Goal: Task Accomplishment & Management: Use online tool/utility

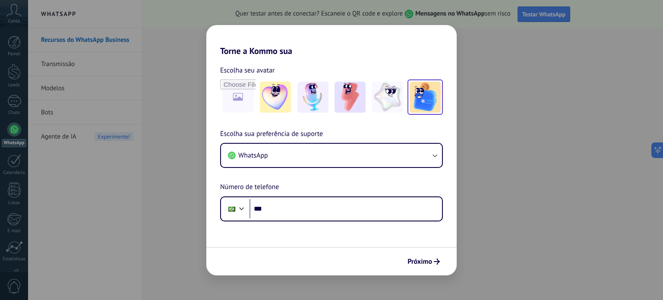
click at [430, 96] on img at bounding box center [425, 97] width 31 height 31
click at [386, 98] on img at bounding box center [387, 97] width 31 height 31
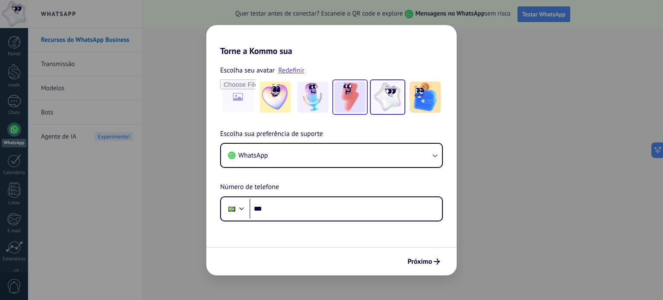
click at [358, 99] on img at bounding box center [350, 97] width 31 height 31
click at [300, 100] on img at bounding box center [312, 97] width 31 height 31
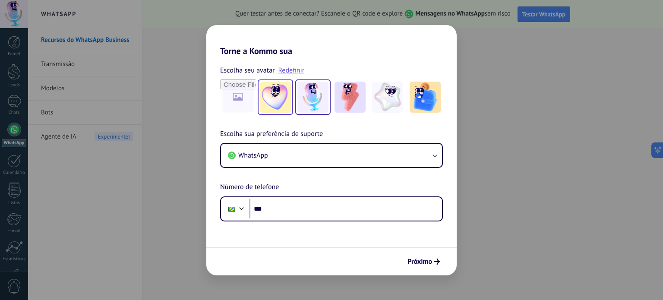
click at [271, 101] on img at bounding box center [275, 97] width 31 height 31
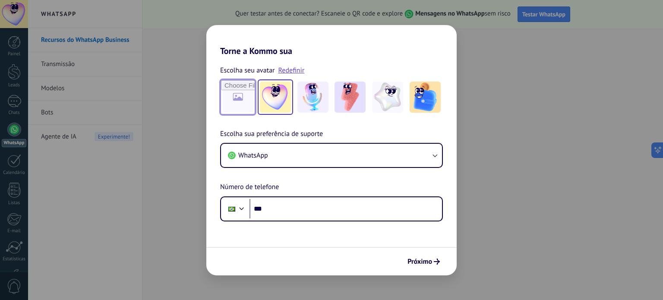
click at [240, 104] on input "file" at bounding box center [238, 97] width 34 height 34
click at [319, 223] on form "Escolha seu avatar Redefinir Escolha sua preferência de suporte WhatsApp Número…" at bounding box center [331, 165] width 250 height 219
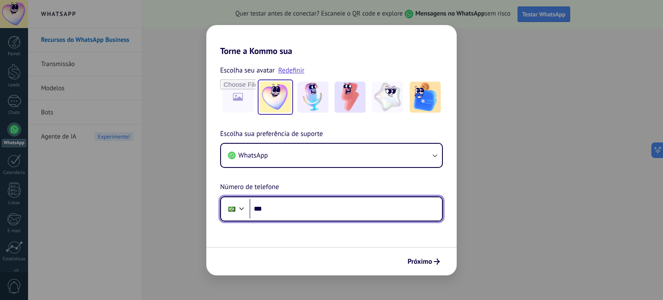
click at [326, 212] on input "***" at bounding box center [346, 209] width 193 height 20
type input "**********"
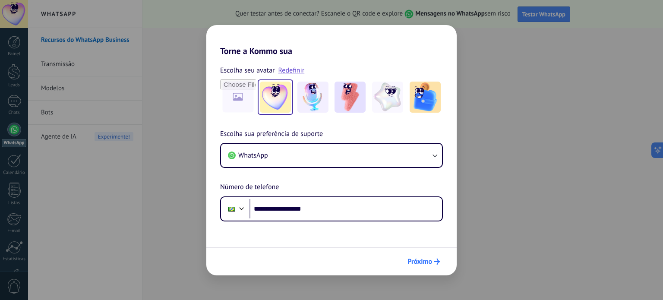
click at [429, 260] on span "Próximo" at bounding box center [419, 262] width 25 height 6
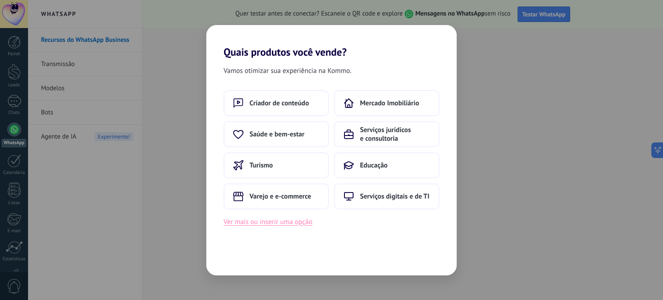
click at [297, 221] on button "Ver mais ou inserir uma opção" at bounding box center [268, 221] width 89 height 11
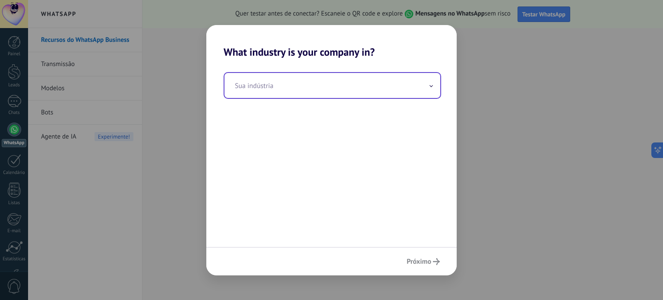
click at [405, 96] on input "text" at bounding box center [332, 85] width 216 height 25
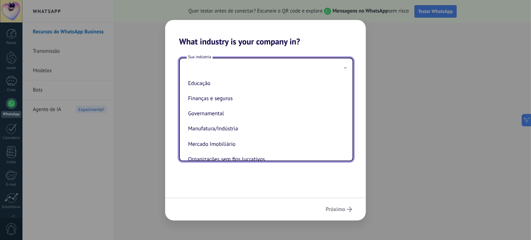
scroll to position [86, 0]
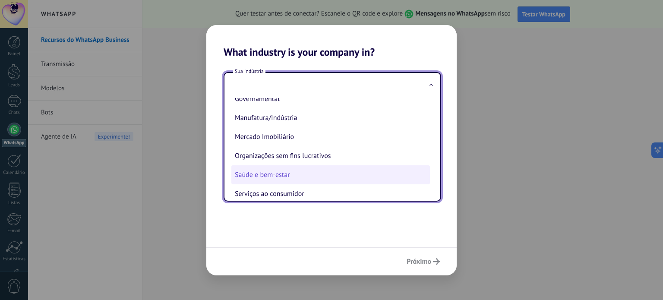
click at [330, 174] on li "Saúde e bem-estar" at bounding box center [330, 174] width 199 height 19
type input "**********"
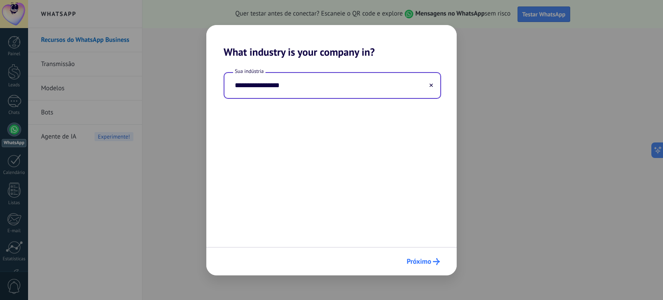
click at [420, 259] on span "Próximo" at bounding box center [419, 262] width 25 height 6
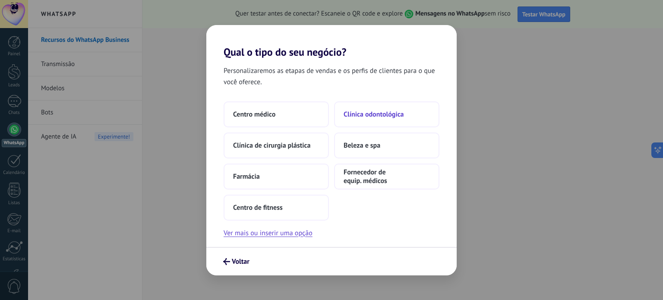
click at [398, 111] on span "Clínica odontológica" at bounding box center [374, 114] width 60 height 9
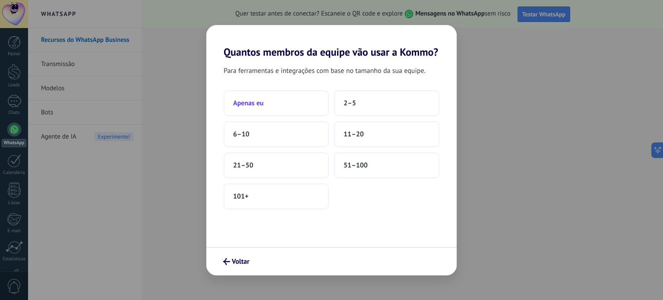
click at [254, 107] on span "Apenas eu" at bounding box center [248, 103] width 31 height 9
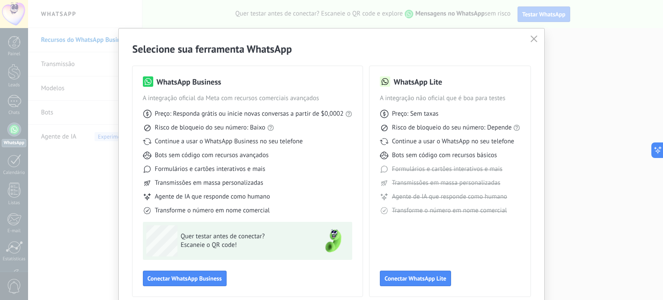
click at [169, 291] on div "WhatsApp Business A integração oficial da Meta com recursos comerciais avançado…" at bounding box center [248, 181] width 230 height 231
click at [173, 281] on span "Conectar WhatsApp Business" at bounding box center [185, 278] width 74 height 6
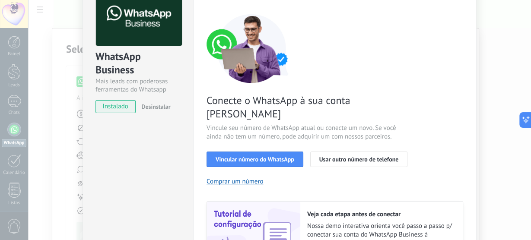
scroll to position [104, 0]
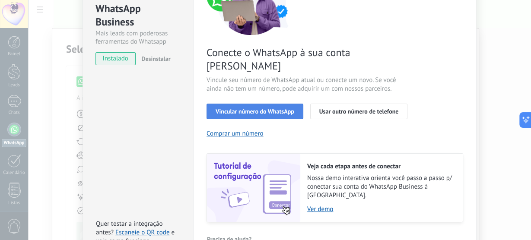
click at [243, 104] on button "Vincular número do WhatsApp" at bounding box center [254, 112] width 97 height 16
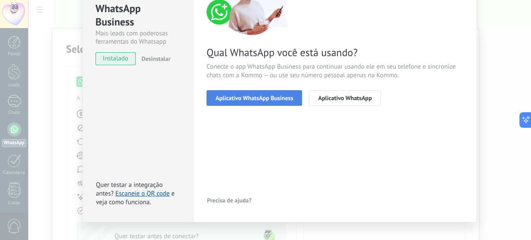
click at [291, 98] on button "Aplicativo WhatsApp Business" at bounding box center [253, 98] width 95 height 16
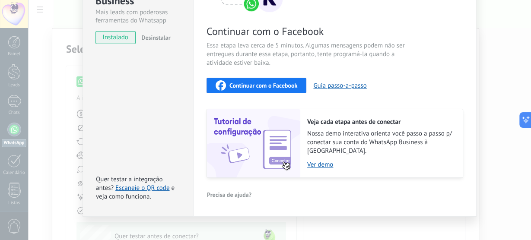
scroll to position [126, 0]
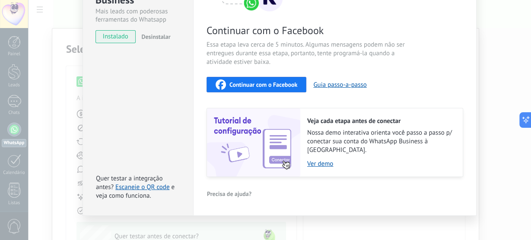
click at [148, 184] on span "e veja como funciona." at bounding box center [135, 191] width 79 height 17
click at [148, 183] on link "Escaneie o QR code" at bounding box center [142, 187] width 54 height 8
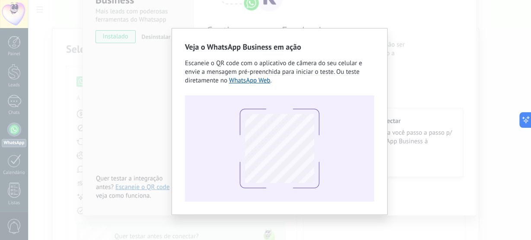
click at [245, 42] on h2 "Veja o WhatsApp Business em ação" at bounding box center [279, 46] width 189 height 11
click at [247, 83] on link "WhatsApp Web" at bounding box center [249, 80] width 41 height 8
click at [428, 122] on div "Veja o WhatsApp Business em ação Escaneie o QR code com o aplicativo de câmera …" at bounding box center [279, 120] width 502 height 240
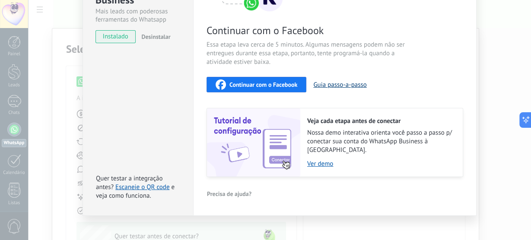
click at [328, 87] on button "Guia passo-a-passo" at bounding box center [339, 85] width 53 height 8
click at [335, 84] on button "Guia passo-a-passo" at bounding box center [339, 85] width 53 height 8
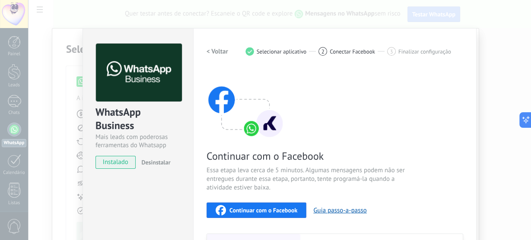
scroll to position [69, 0]
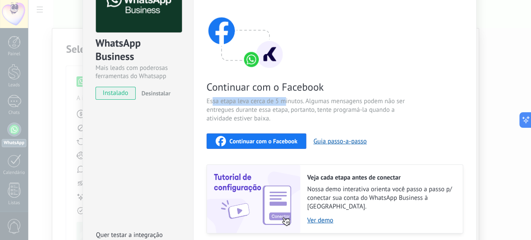
drag, startPoint x: 220, startPoint y: 105, endPoint x: 284, endPoint y: 101, distance: 64.0
click at [284, 101] on span "Essa etapa leva cerca de 5 minutos. Algumas mensagens podem não ser entregues d…" at bounding box center [308, 110] width 205 height 26
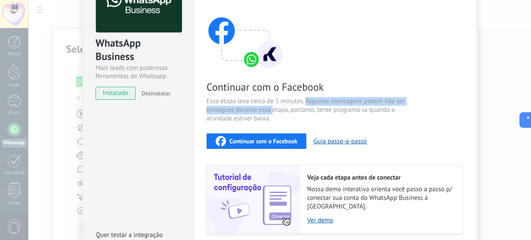
drag, startPoint x: 304, startPoint y: 100, endPoint x: 271, endPoint y: 106, distance: 34.3
click at [271, 106] on span "Essa etapa leva cerca de 5 minutos. Algumas mensagens podem não ser entregues d…" at bounding box center [308, 110] width 205 height 26
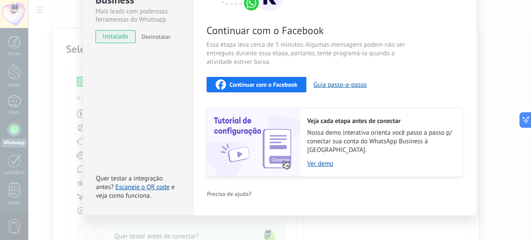
scroll to position [0, 0]
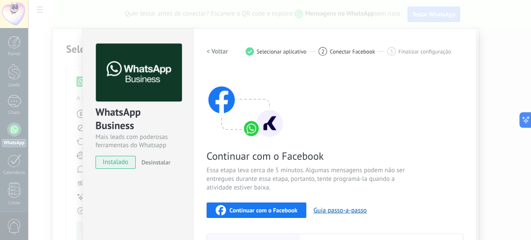
click at [345, 50] on span "Conectar Facebook" at bounding box center [351, 51] width 45 height 6
click at [411, 52] on span "Finalizar configuração" at bounding box center [424, 51] width 53 height 6
click at [219, 49] on h2 "< Voltar" at bounding box center [217, 51] width 22 height 8
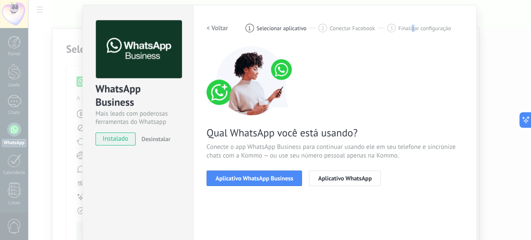
scroll to position [35, 0]
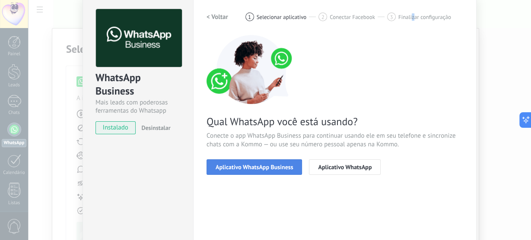
click at [265, 167] on span "Aplicativo WhatsApp Business" at bounding box center [253, 167] width 77 height 6
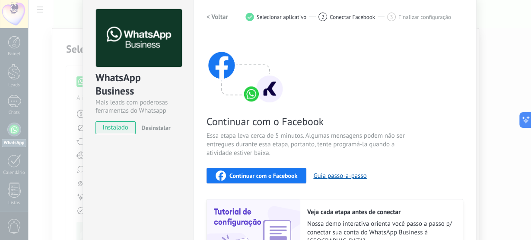
click at [501, 74] on div "WhatsApp Business Mais leads com poderosas ferramentas do Whatsapp instalado De…" at bounding box center [279, 120] width 502 height 240
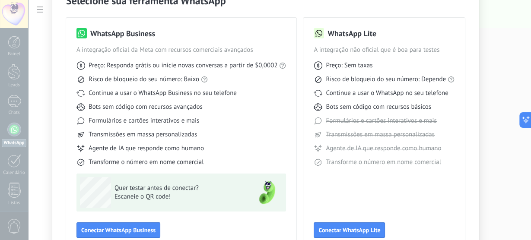
scroll to position [0, 0]
